Goal: Information Seeking & Learning: Learn about a topic

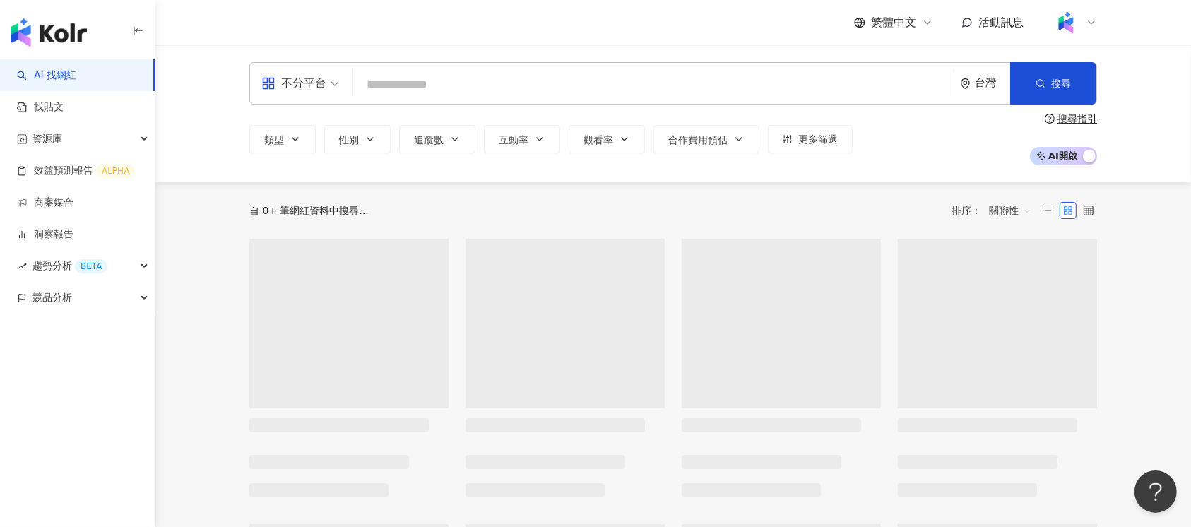
click at [423, 87] on input "search" at bounding box center [653, 84] width 589 height 27
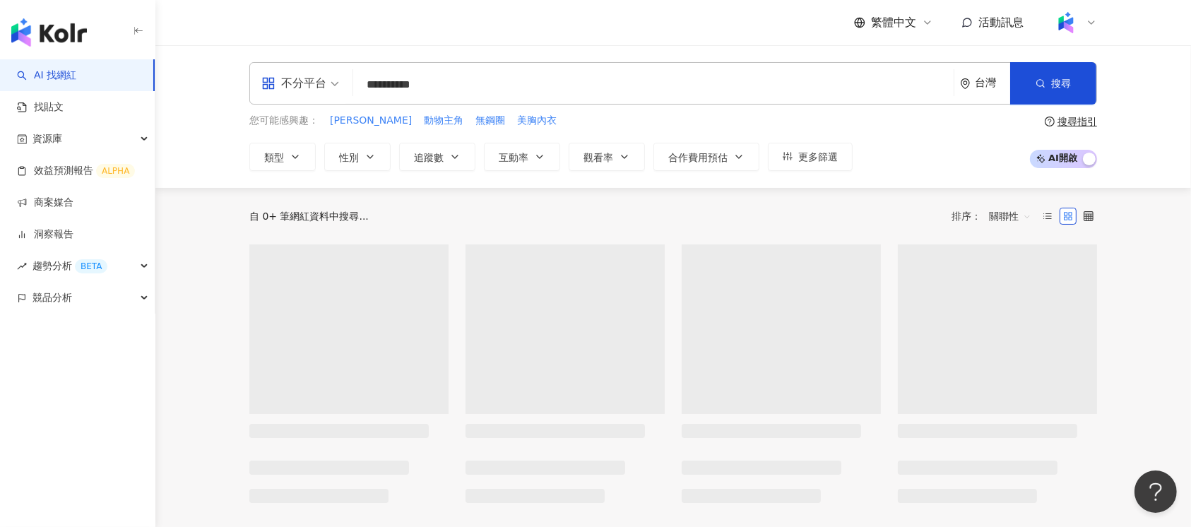
type input "*********"
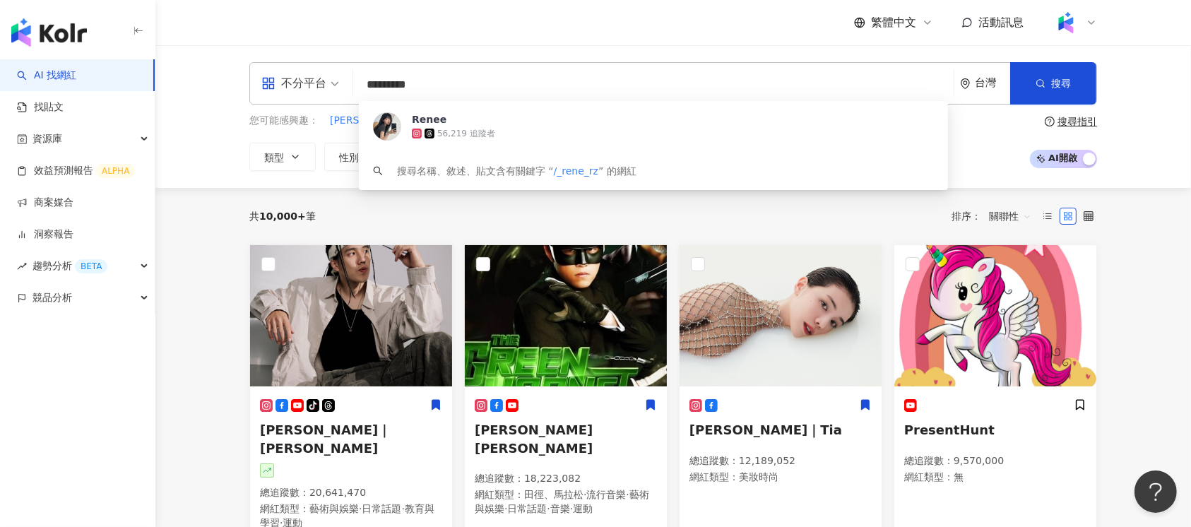
drag, startPoint x: 377, startPoint y: 83, endPoint x: 562, endPoint y: 186, distance: 211.6
click at [377, 85] on input "*********" at bounding box center [653, 84] width 589 height 27
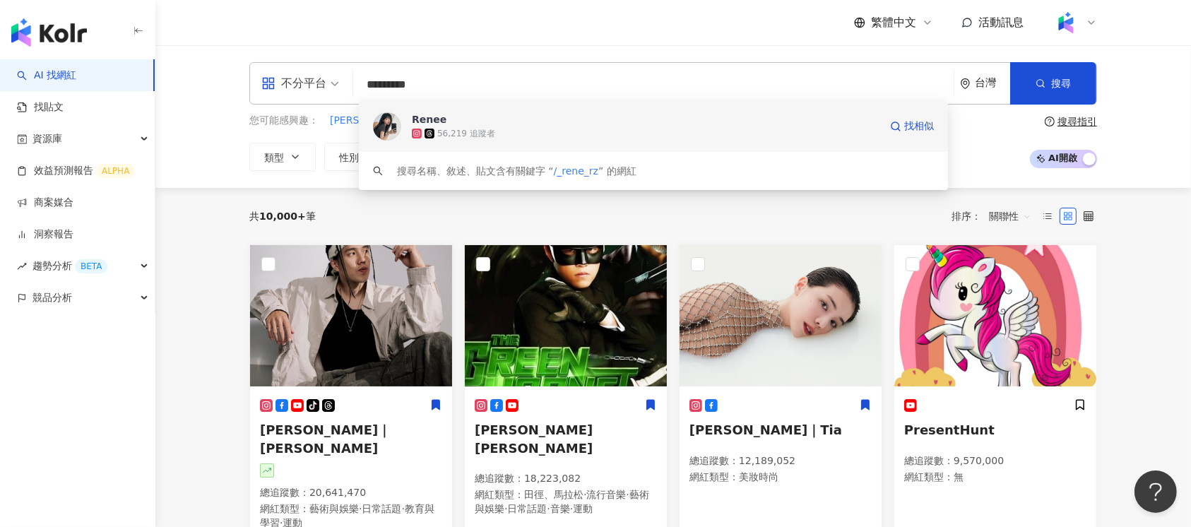
click at [562, 124] on span "Renee" at bounding box center [646, 119] width 468 height 14
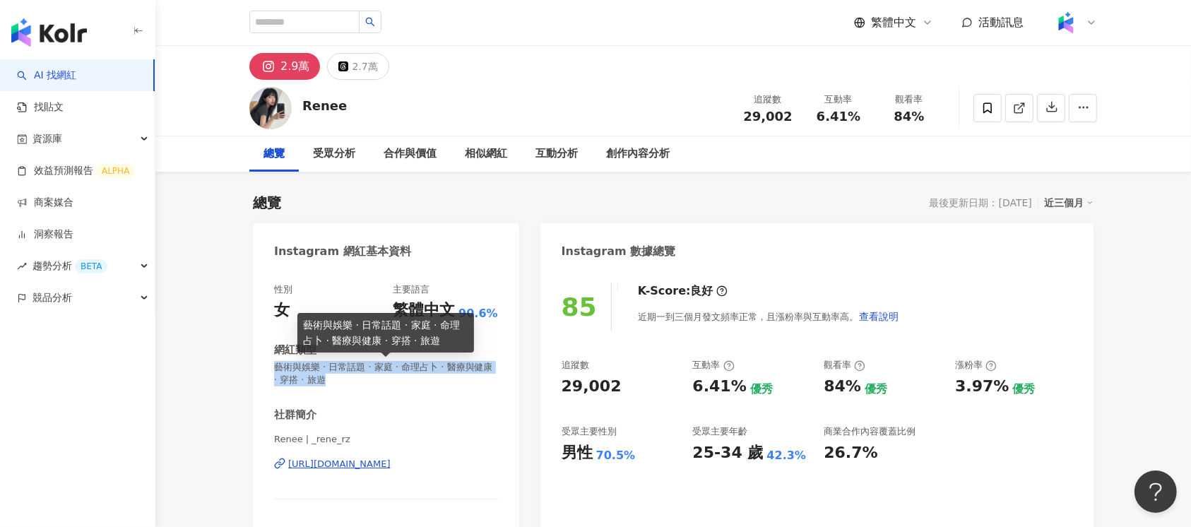
drag, startPoint x: 271, startPoint y: 365, endPoint x: 370, endPoint y: 383, distance: 100.5
click at [370, 383] on div "性別 女 主要語言 繁體中文 90.6% 網紅類型 藝術與娛樂 · 日常話題 · 家庭 · 命理占卜 · 醫療與健康 · 穿搭 · 旅遊 社群簡介 Renee…" at bounding box center [386, 434] width 266 height 330
copy span "藝術與娛樂 · 日常話題 · 家庭 · 命理占卜 · 醫療與健康 · 穿搭 · 旅遊"
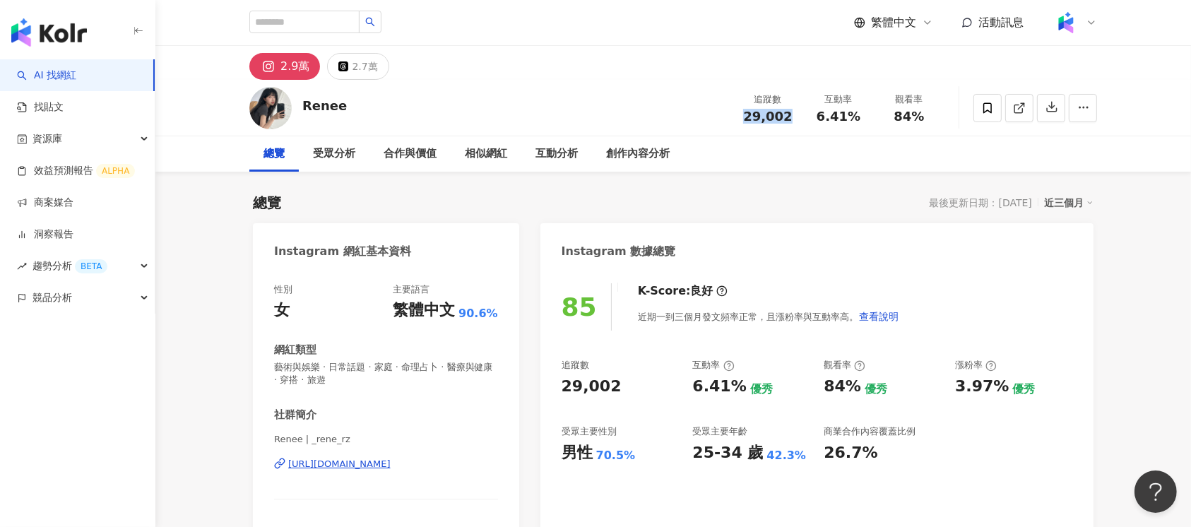
drag, startPoint x: 745, startPoint y: 112, endPoint x: 787, endPoint y: 118, distance: 42.2
click at [787, 118] on div "29,002" at bounding box center [768, 117] width 54 height 14
copy span "29,002"
drag, startPoint x: 818, startPoint y: 116, endPoint x: 865, endPoint y: 126, distance: 48.4
click at [865, 126] on div "追蹤數 29,002 互動率 6.41% 觀看率 84%" at bounding box center [839, 108] width 212 height 42
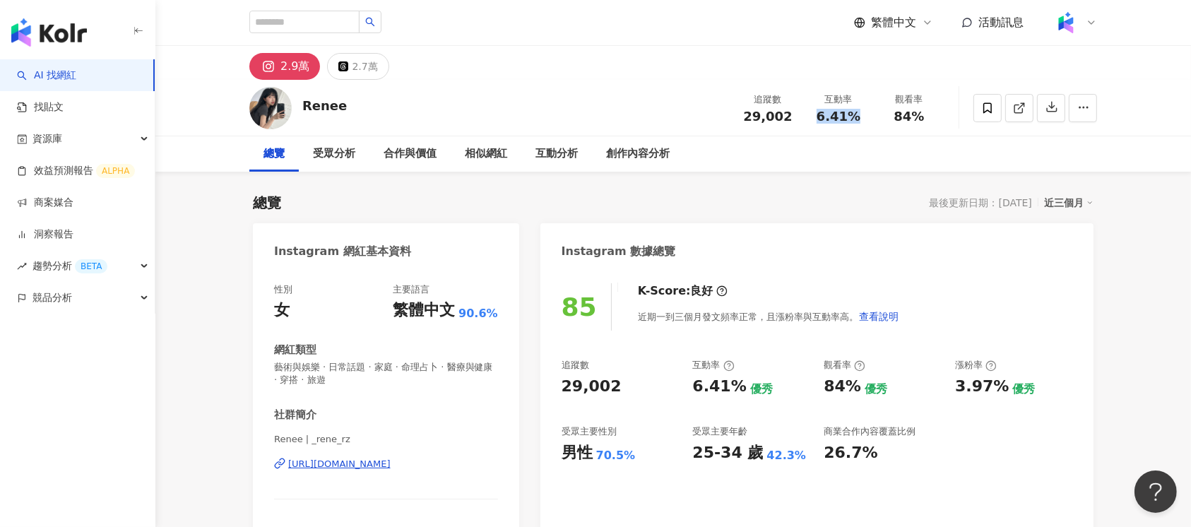
copy span "6.41%"
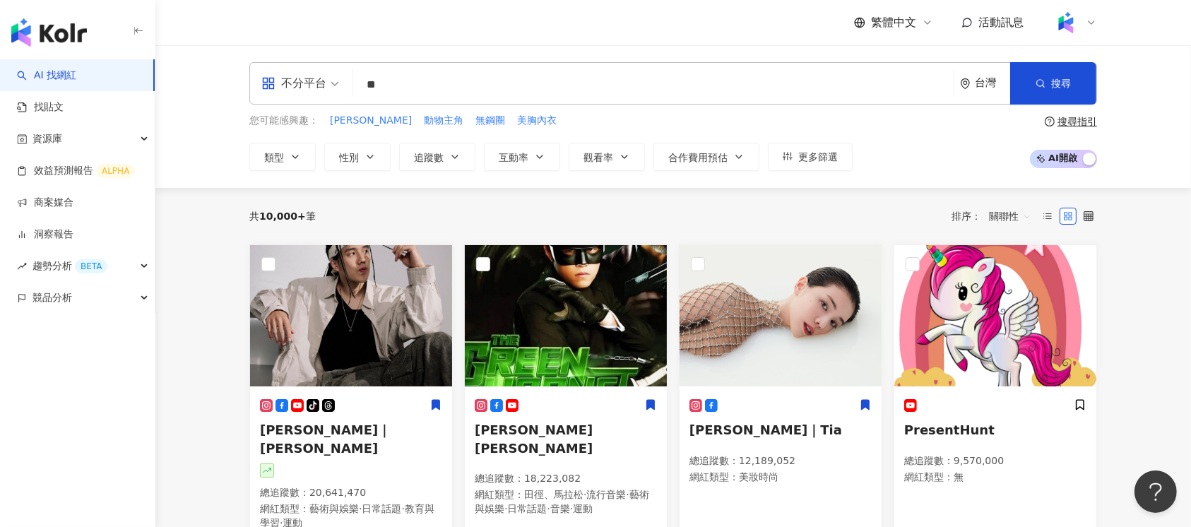
type input "**"
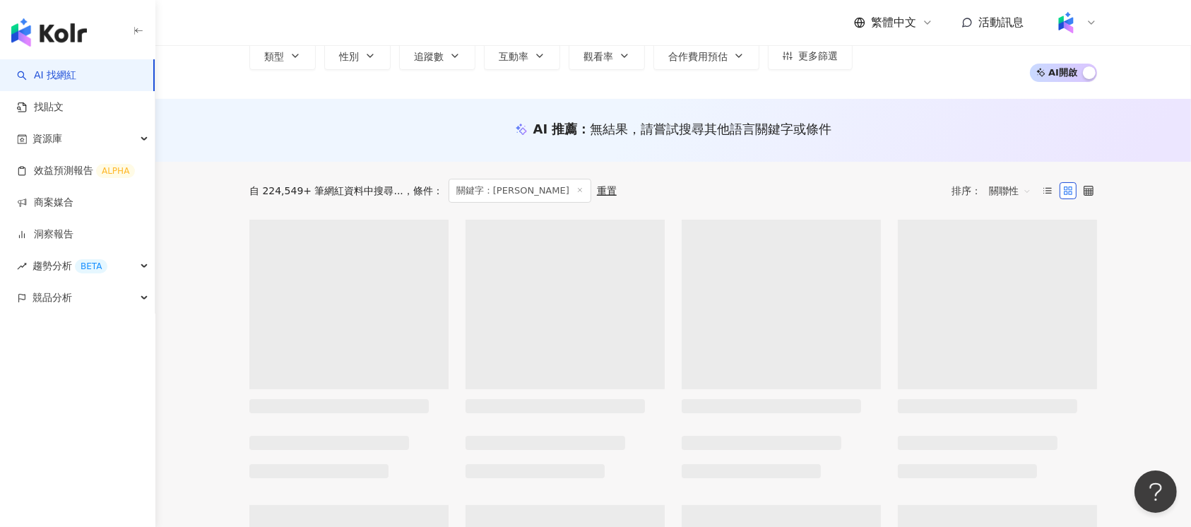
scroll to position [188, 0]
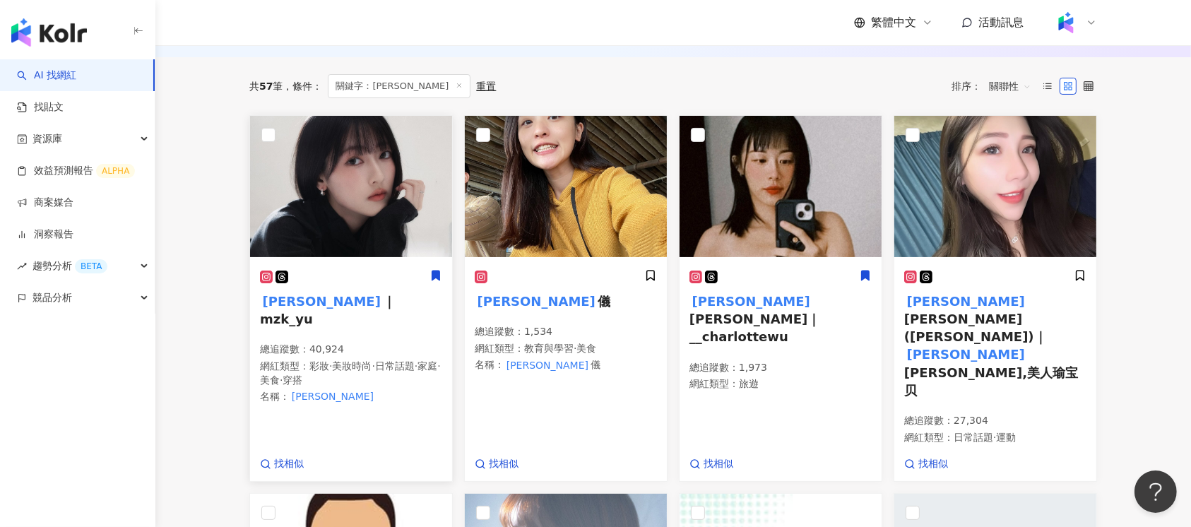
click at [367, 140] on img at bounding box center [351, 186] width 202 height 141
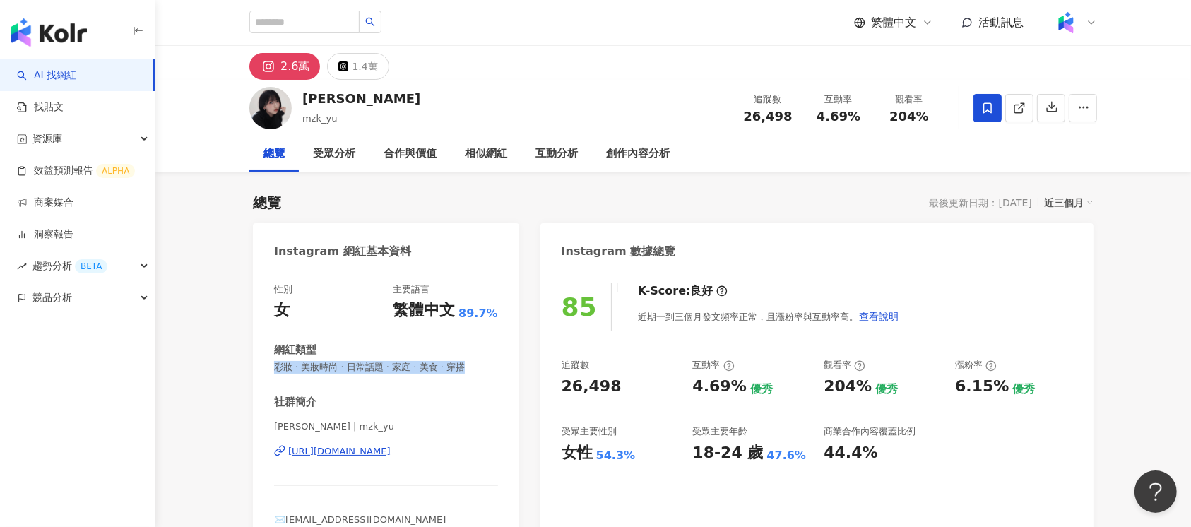
drag, startPoint x: 271, startPoint y: 368, endPoint x: 512, endPoint y: 372, distance: 241.7
click at [512, 372] on div "性別 女 主要語言 繁體中文 89.7% 網紅類型 彩妝 · 美妝時尚 · 日常話題 · 家庭 · 美食 · 穿搭 社群簡介 吳芳 | mzk_yu http…" at bounding box center [386, 415] width 266 height 292
copy span "彩妝 · 美妝時尚 · 日常話題 · 家庭 · 美食 · 穿搭"
drag, startPoint x: 746, startPoint y: 115, endPoint x: 791, endPoint y: 117, distance: 44.6
click at [791, 117] on div "26,498" at bounding box center [768, 117] width 54 height 14
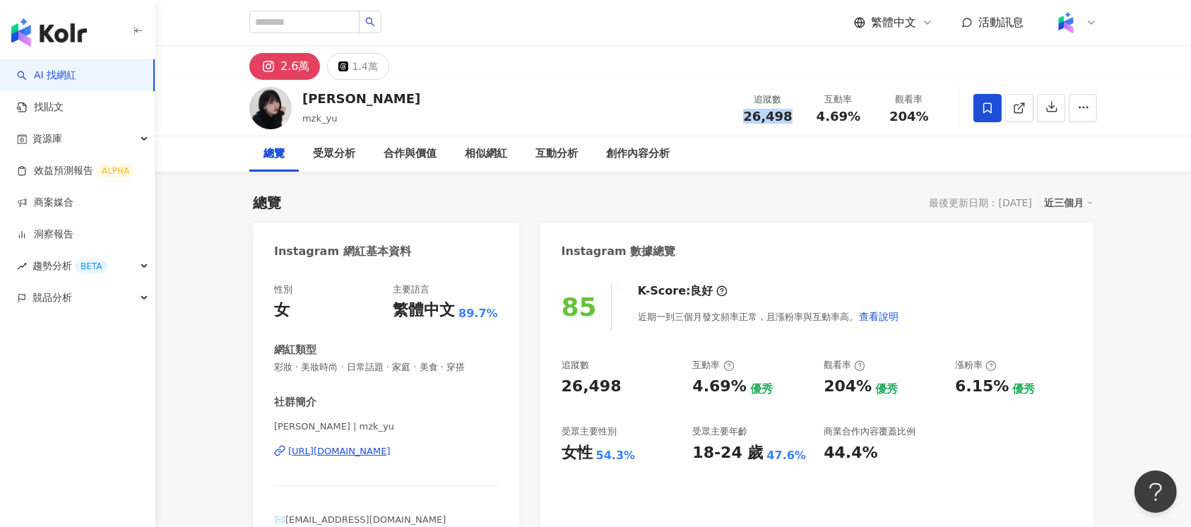
copy span "26,498"
drag, startPoint x: 811, startPoint y: 116, endPoint x: 858, endPoint y: 118, distance: 46.7
click at [858, 118] on div "4.69%" at bounding box center [839, 117] width 54 height 14
copy span "4.69%"
click at [391, 452] on div "https://www.instagram.com/mzk_yu/" at bounding box center [339, 451] width 102 height 13
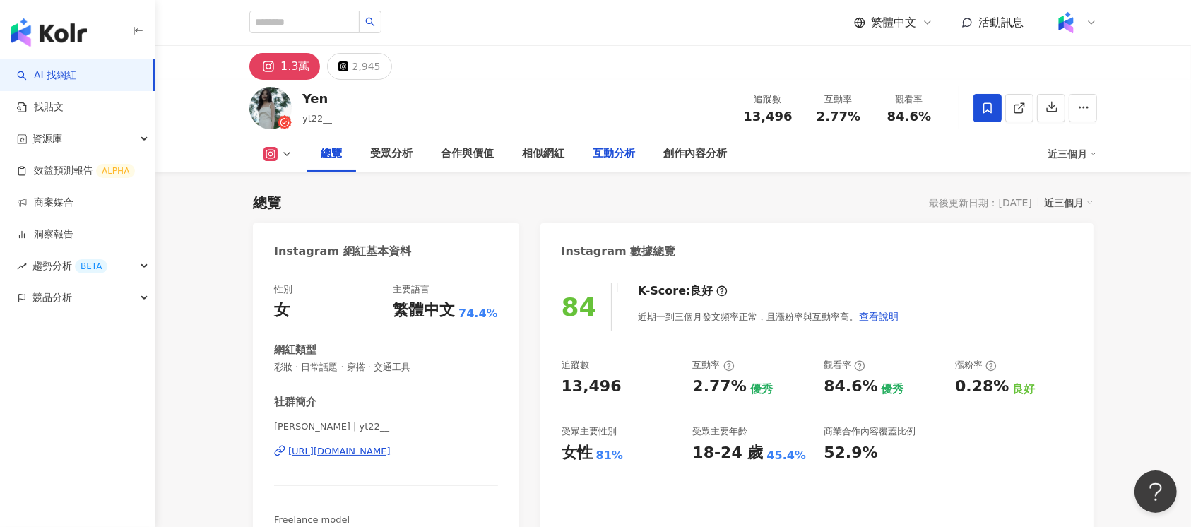
scroll to position [86, 0]
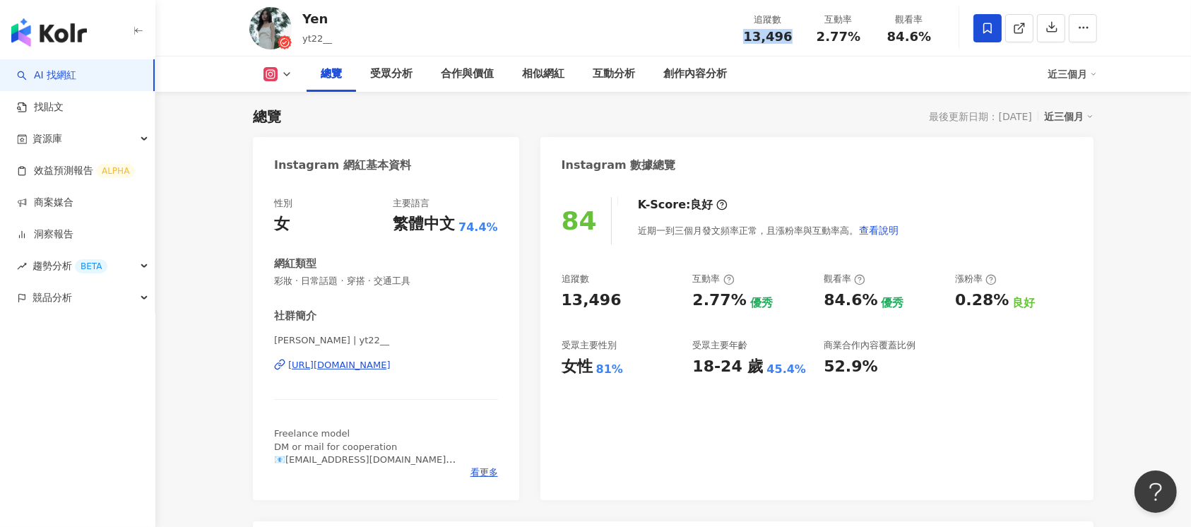
drag, startPoint x: 786, startPoint y: 33, endPoint x: 800, endPoint y: 33, distance: 14.1
click at [800, 33] on div "追蹤數 13,496" at bounding box center [768, 28] width 71 height 30
copy span "13,496"
drag, startPoint x: 440, startPoint y: 278, endPoint x: 271, endPoint y: 281, distance: 168.2
click at [271, 281] on div "性別 女 主要語言 繁體中文 74.4% 網紅類型 彩妝 · 日常話題 · 穿搭 · 交通工具 社群簡介 [PERSON_NAME] | yt22__ [UR…" at bounding box center [386, 341] width 266 height 317
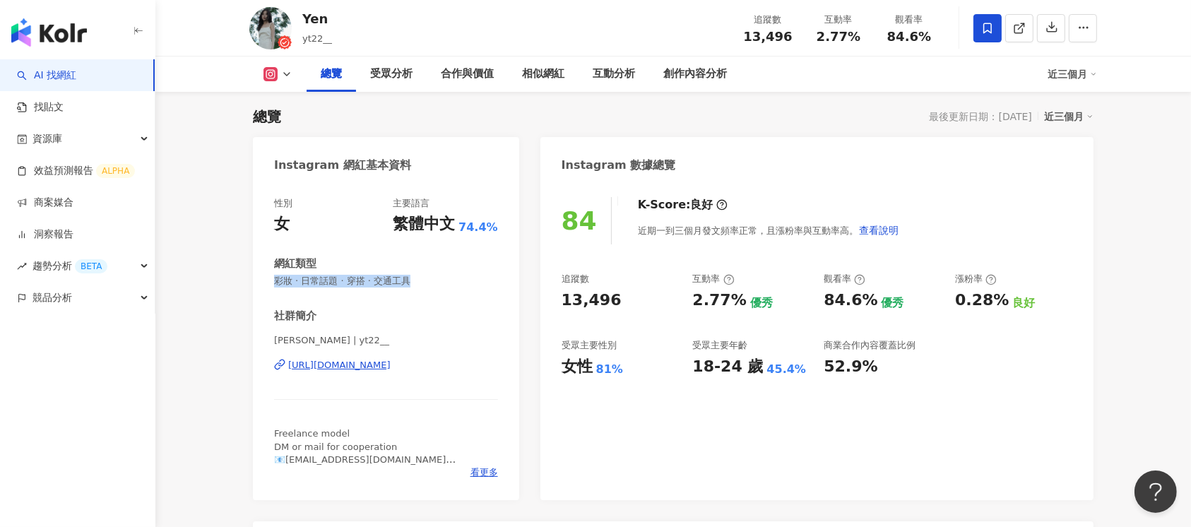
copy span "彩妝 · 日常話題 · 穿搭 · 交通工具"
drag, startPoint x: 835, startPoint y: 38, endPoint x: 860, endPoint y: 40, distance: 24.8
click at [860, 40] on div "2.77%" at bounding box center [839, 37] width 54 height 14
copy span "2.77%"
